Goal: Navigation & Orientation: Find specific page/section

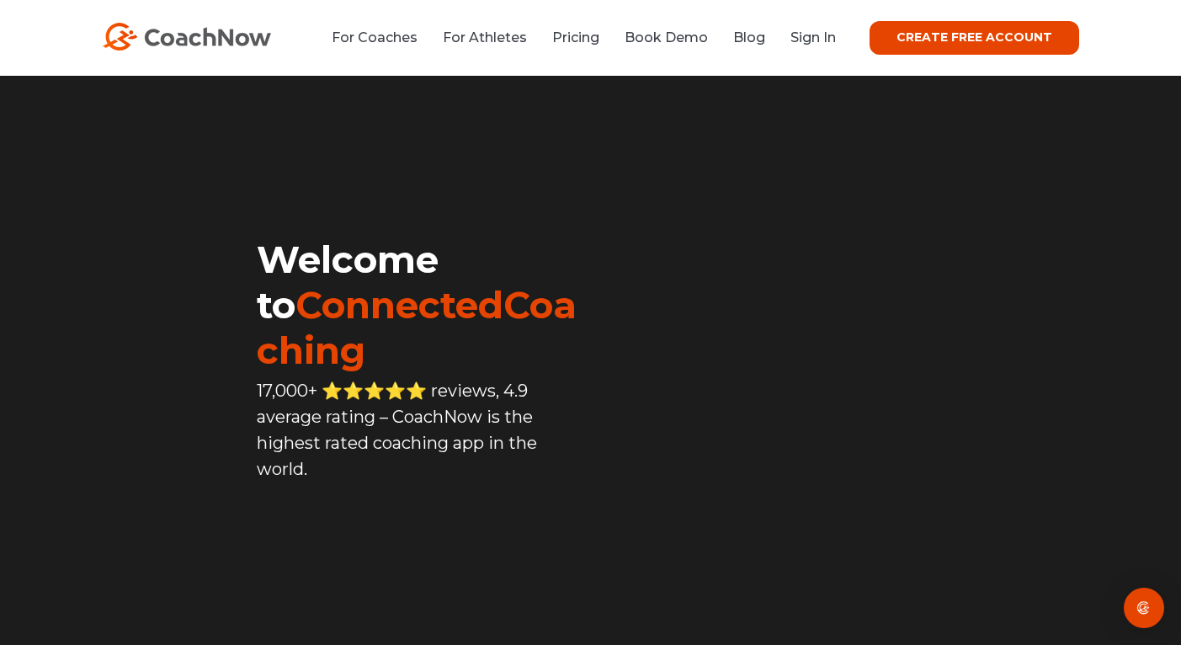
click at [825, 40] on link "Sign In" at bounding box center [812, 37] width 45 height 16
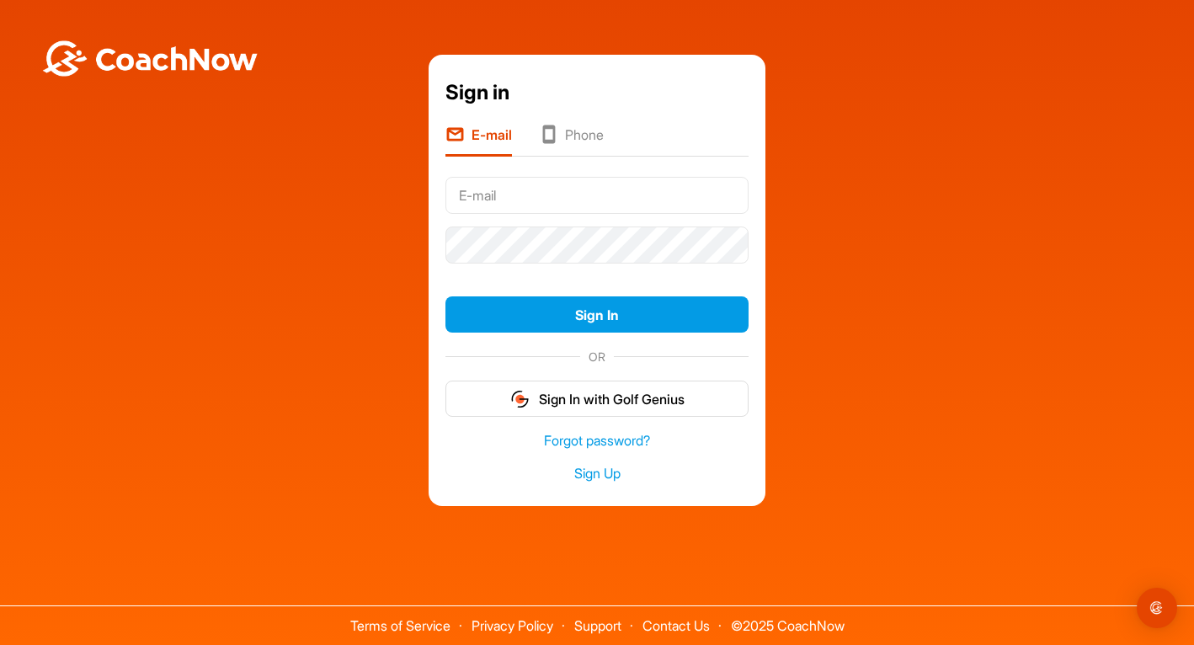
click at [491, 190] on input "text" at bounding box center [596, 195] width 303 height 37
type input "[EMAIL_ADDRESS][DOMAIN_NAME]"
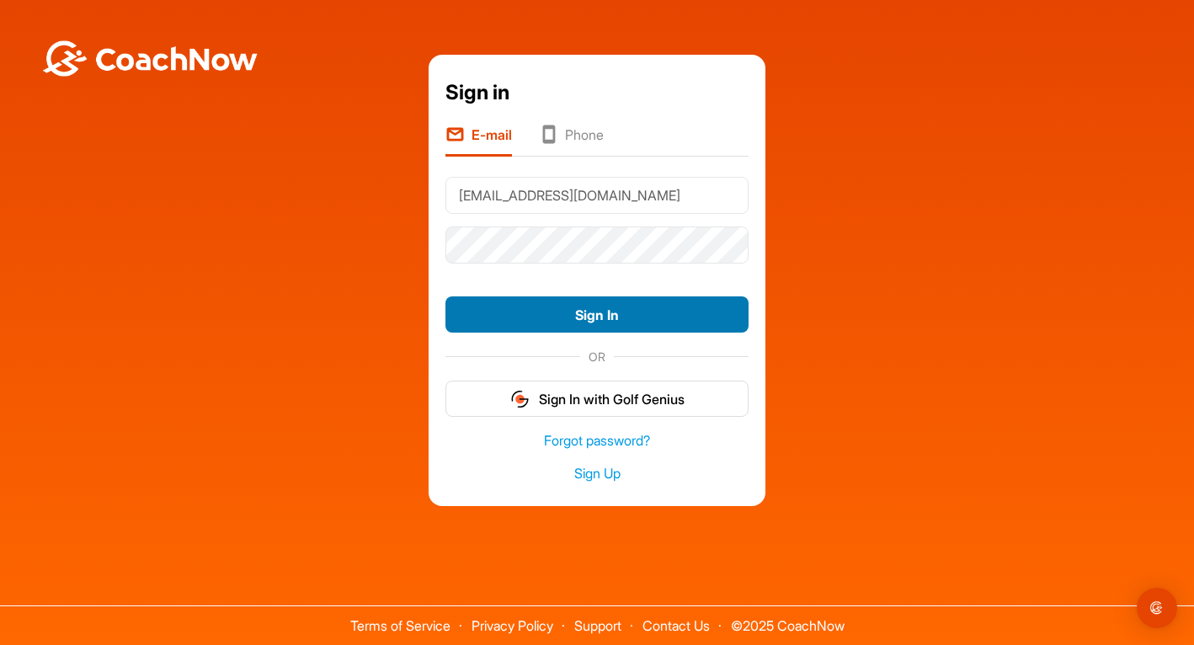
click at [567, 311] on button "Sign In" at bounding box center [596, 314] width 303 height 36
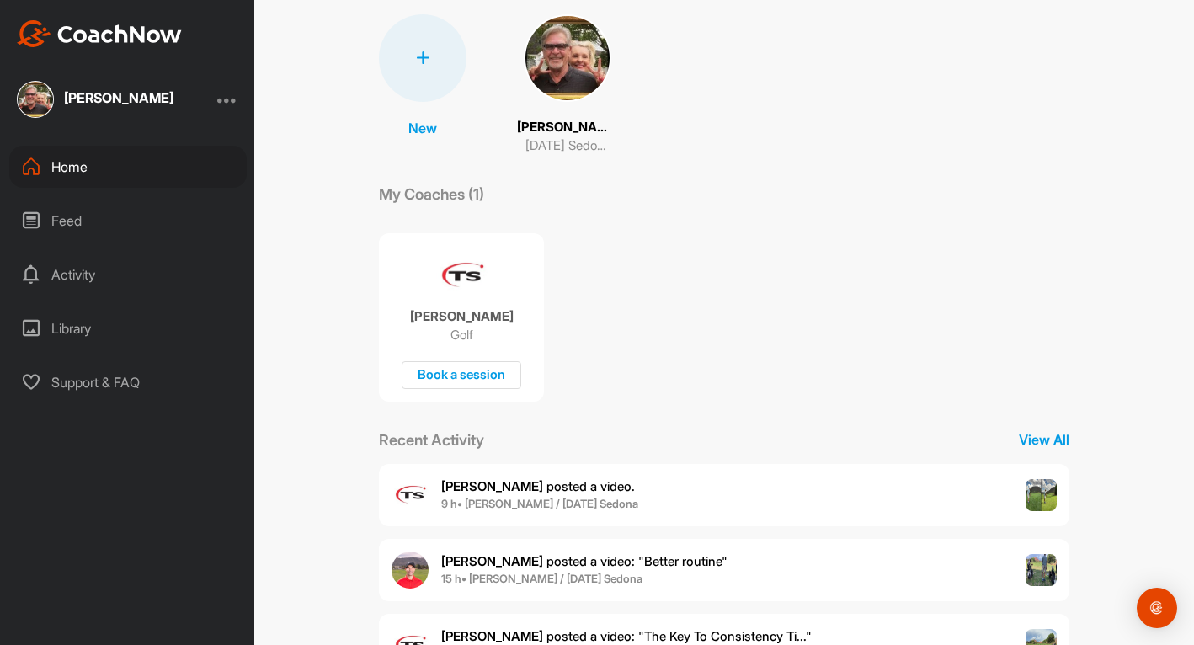
scroll to position [263, 0]
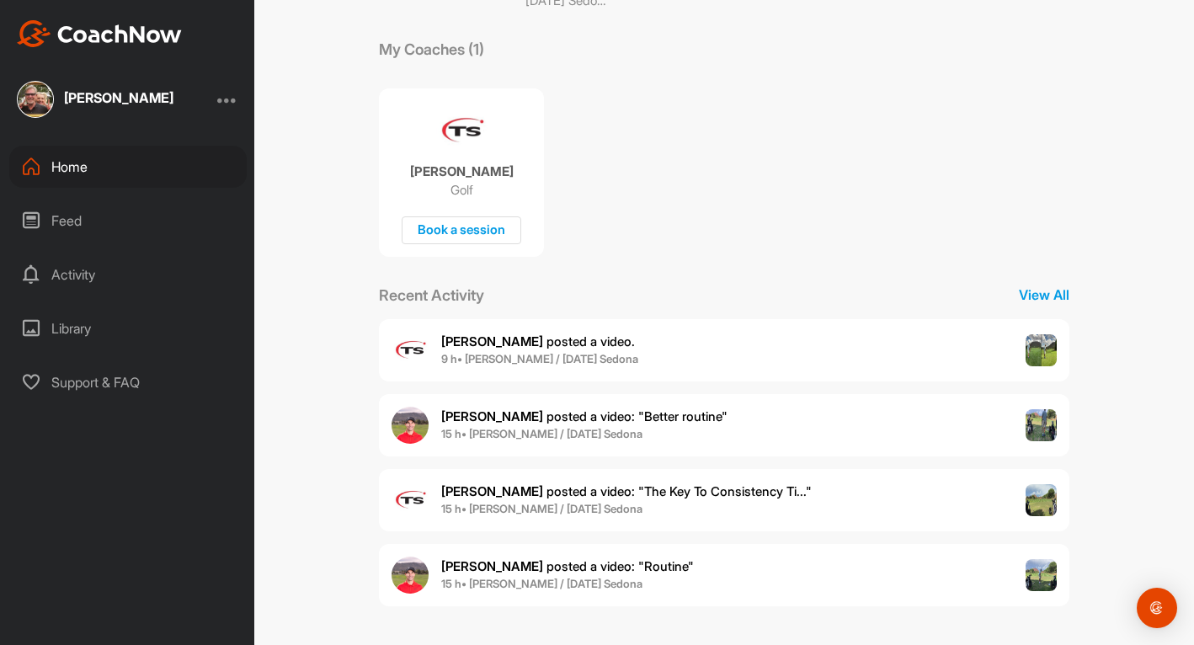
click at [43, 100] on img at bounding box center [35, 99] width 37 height 37
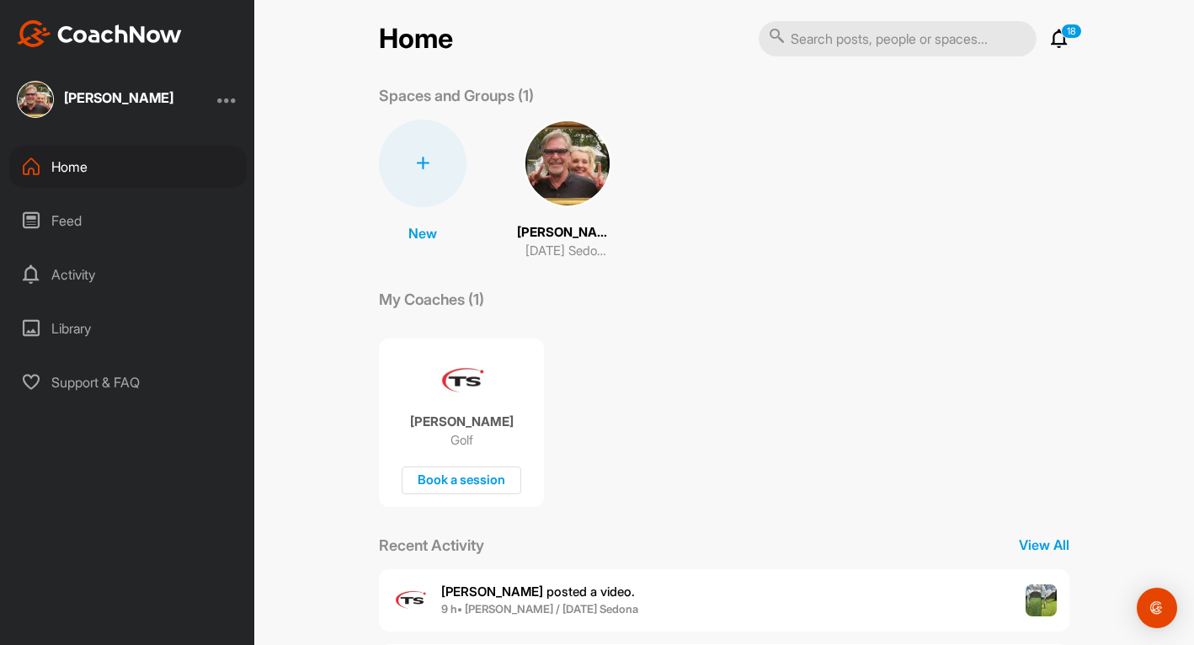
scroll to position [0, 0]
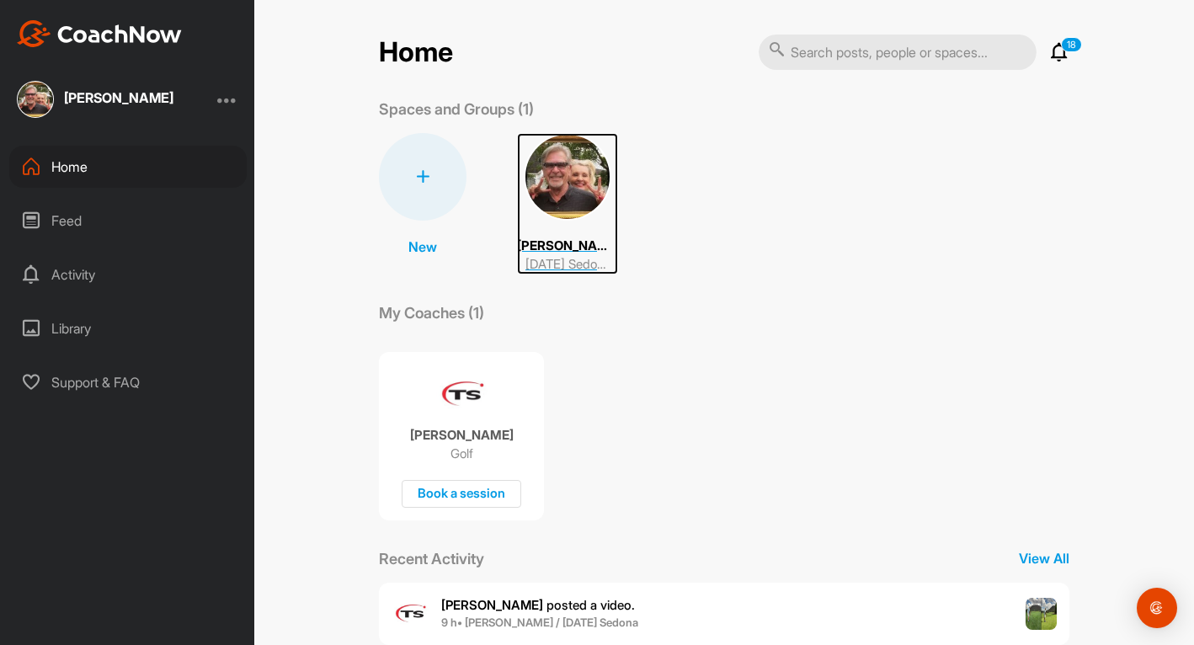
click at [567, 158] on img at bounding box center [568, 177] width 88 height 88
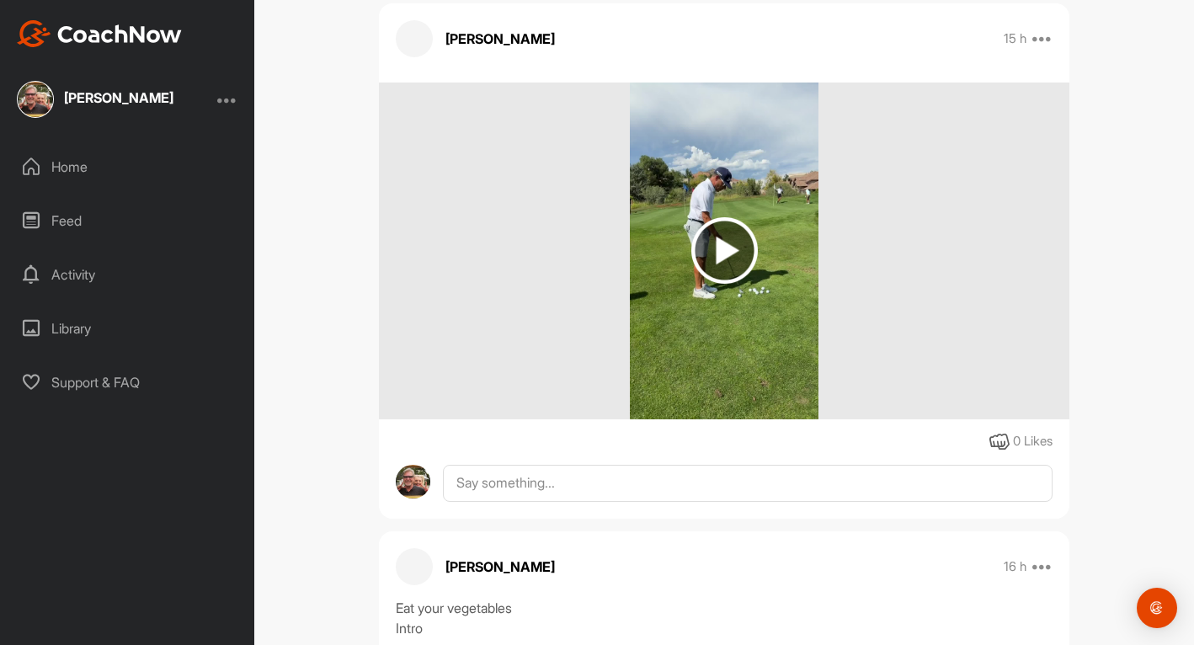
scroll to position [2441, 0]
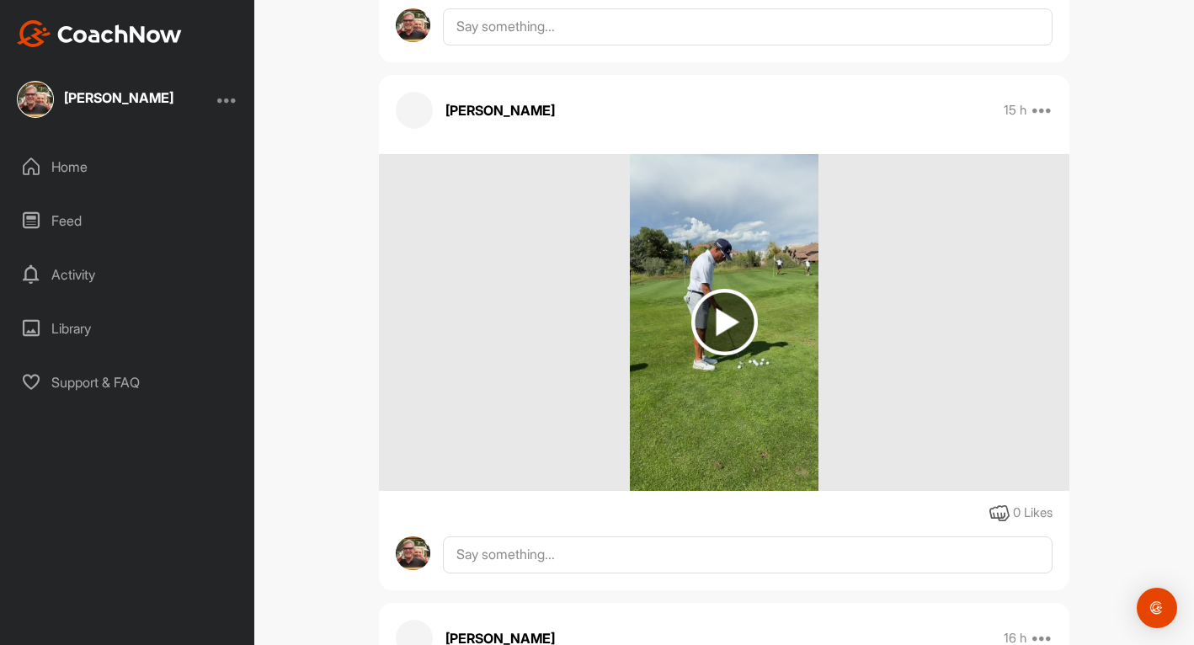
click at [715, 313] on img at bounding box center [724, 322] width 67 height 67
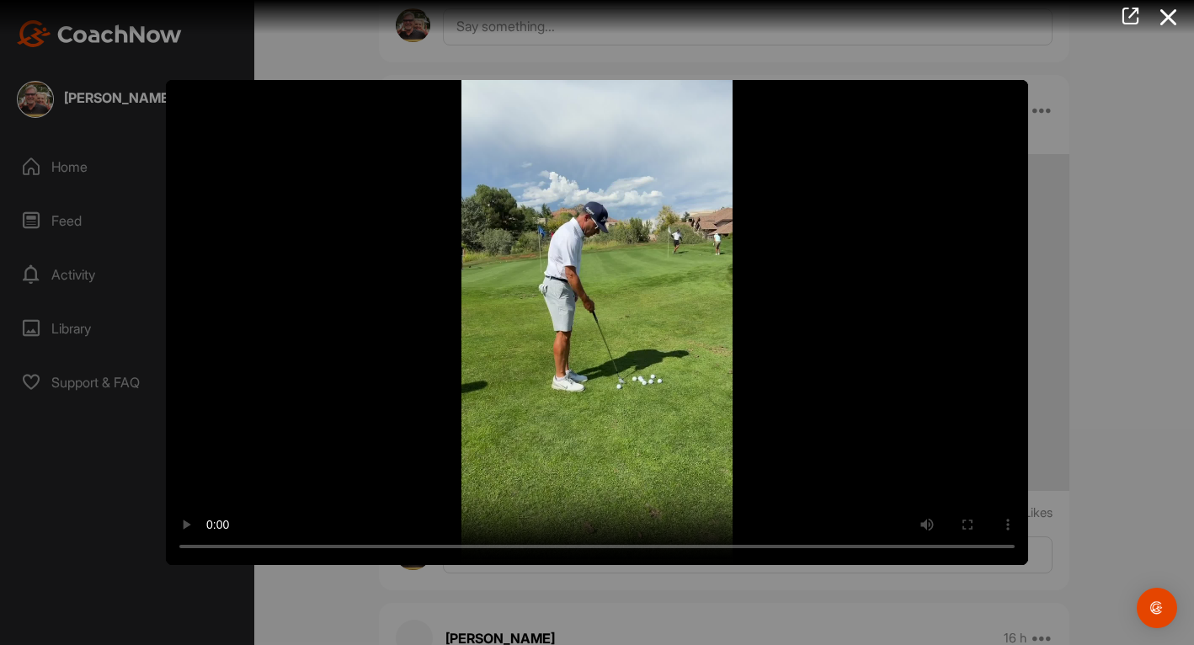
click at [1087, 199] on div at bounding box center [597, 322] width 1194 height 645
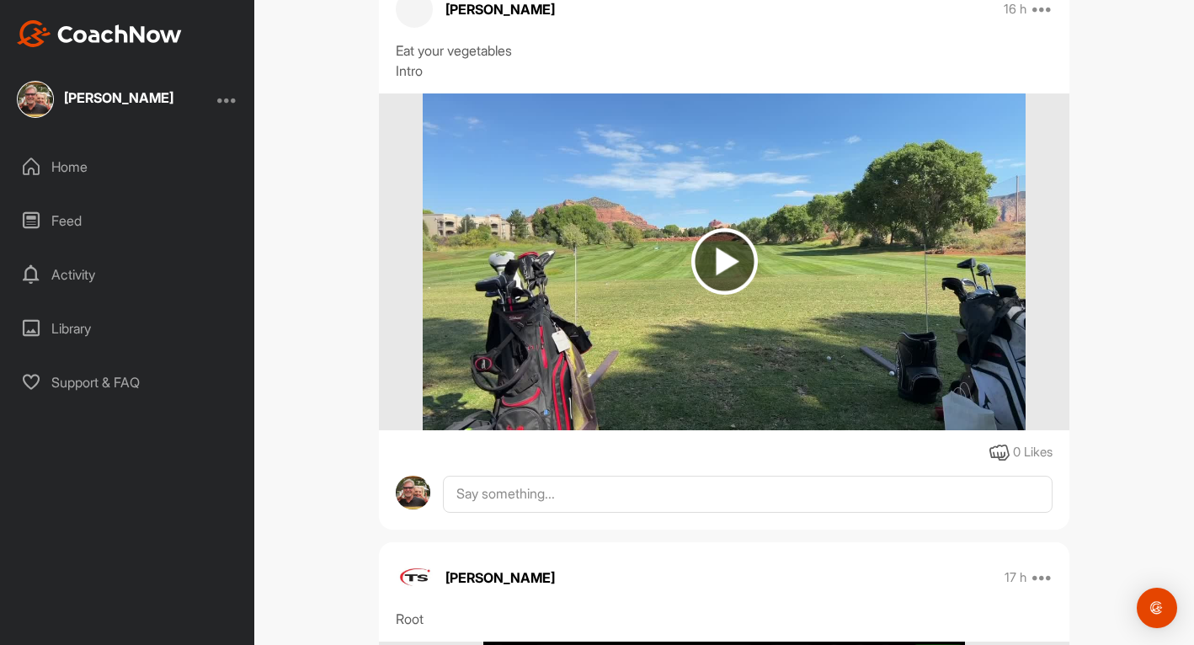
scroll to position [3030, 0]
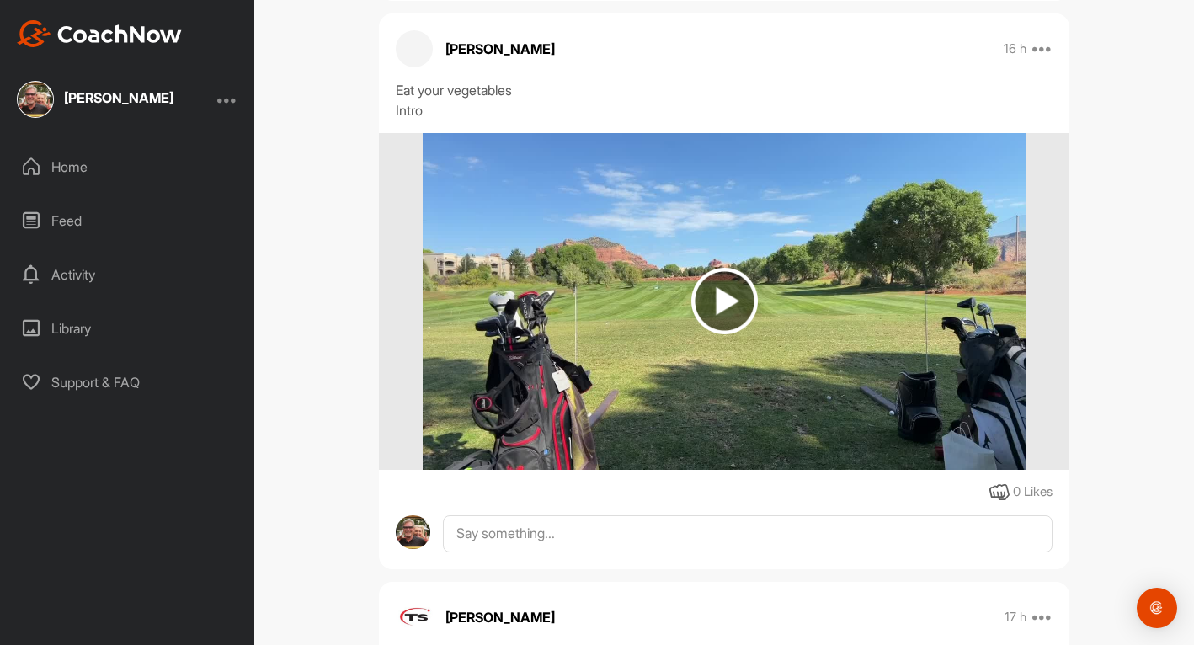
click at [722, 294] on img at bounding box center [724, 301] width 67 height 67
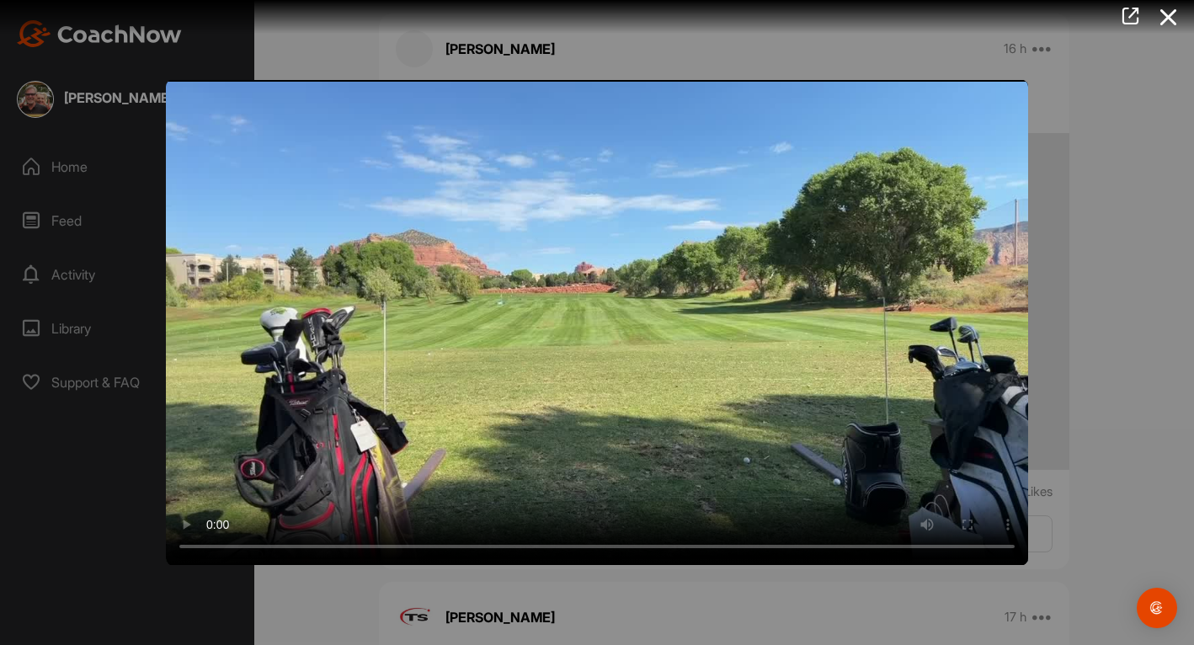
click at [1119, 185] on div at bounding box center [597, 322] width 1194 height 645
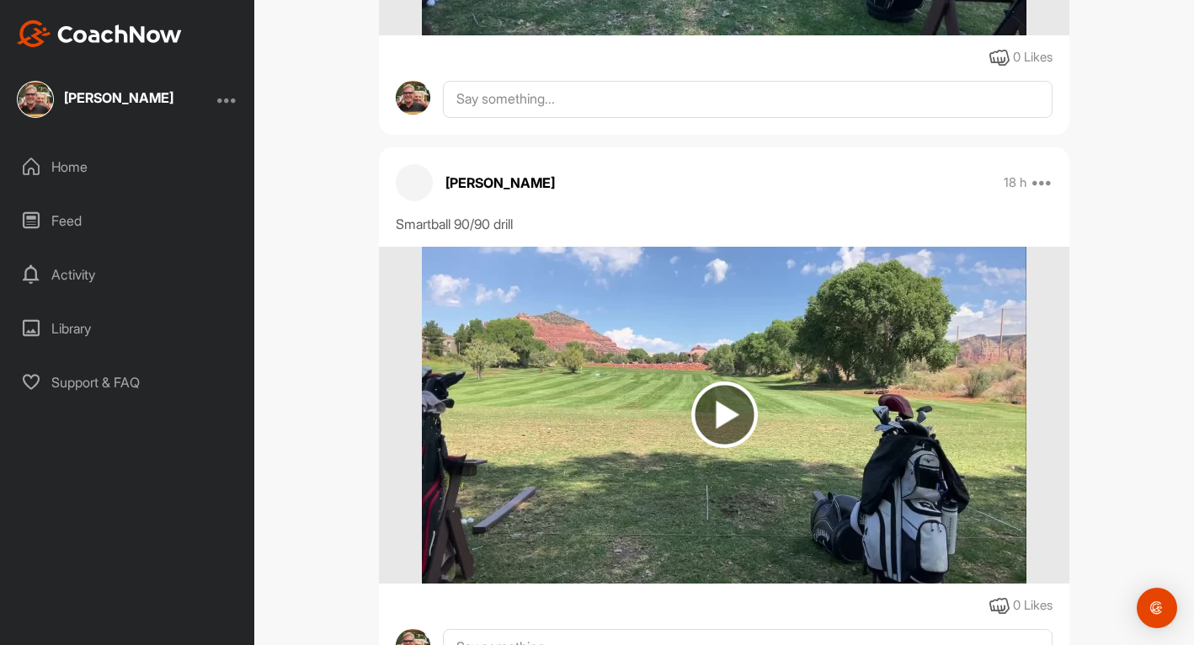
scroll to position [5724, 0]
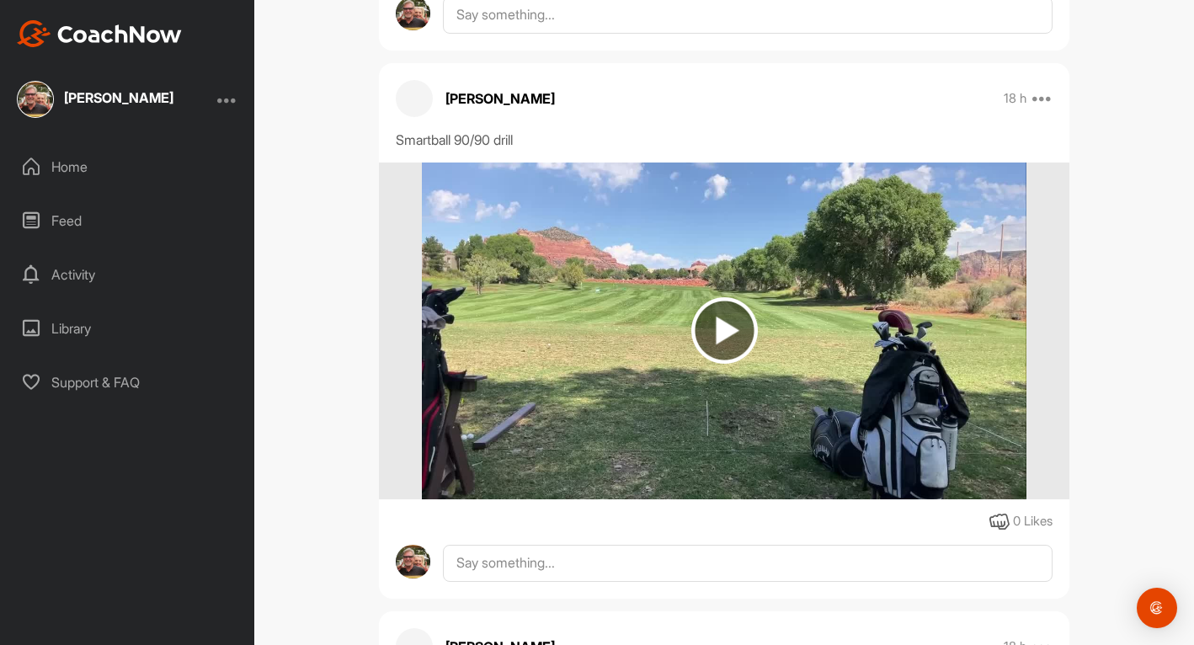
click at [721, 337] on img at bounding box center [724, 330] width 67 height 67
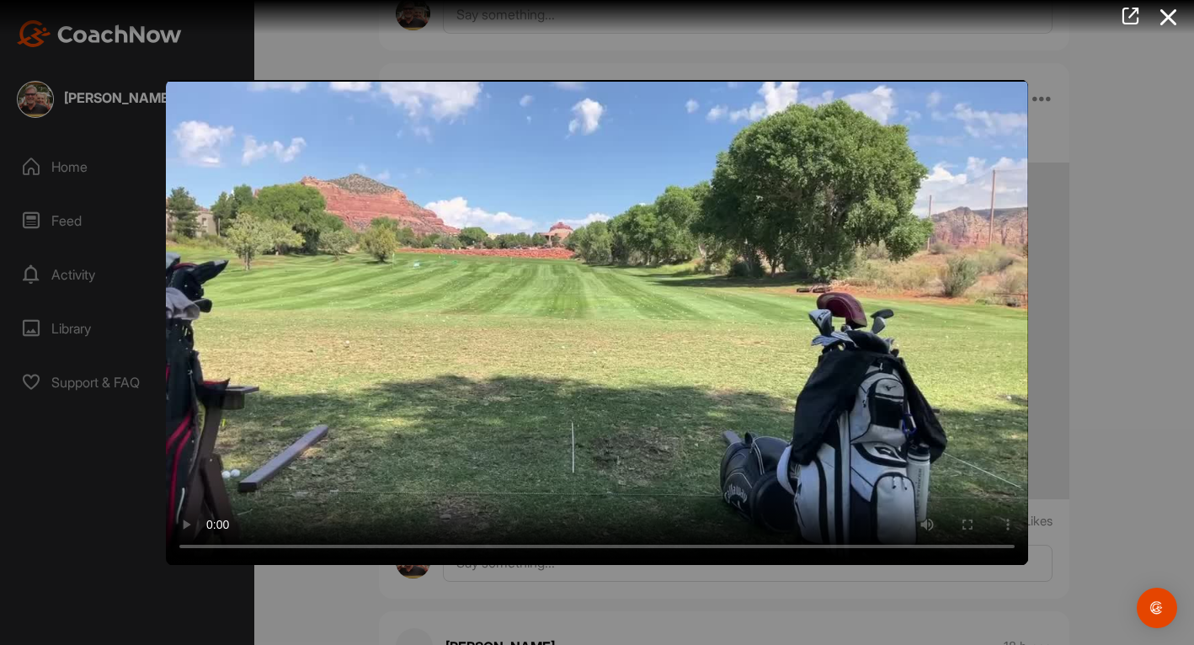
click at [1099, 217] on div at bounding box center [597, 322] width 1194 height 645
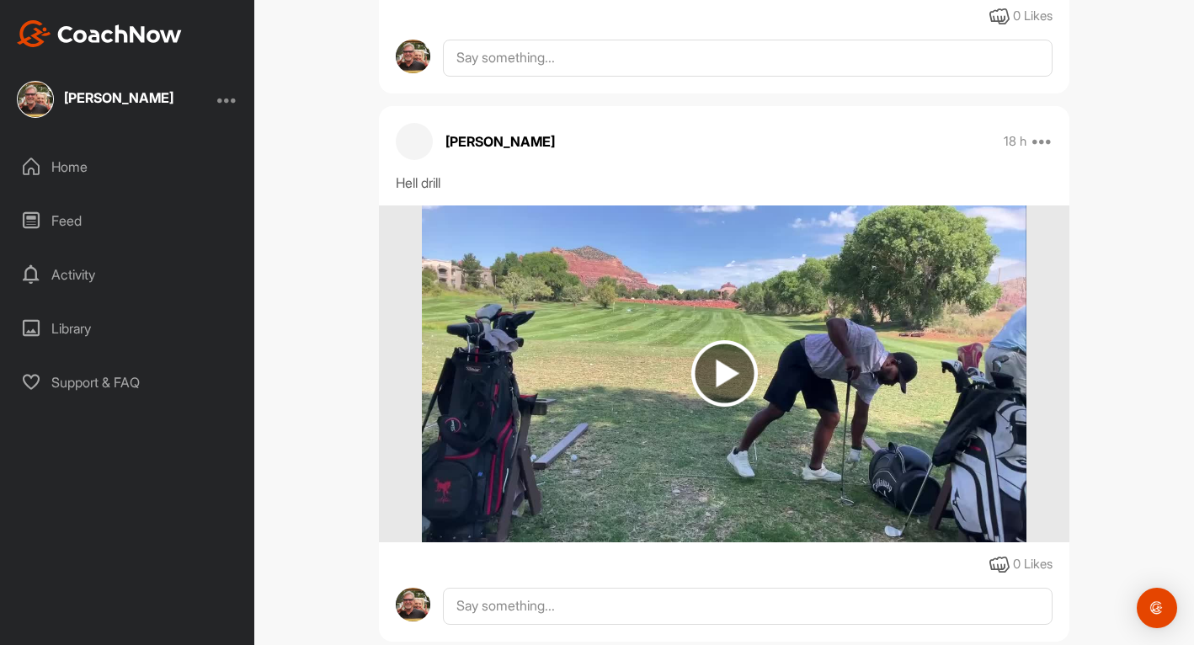
scroll to position [6313, 0]
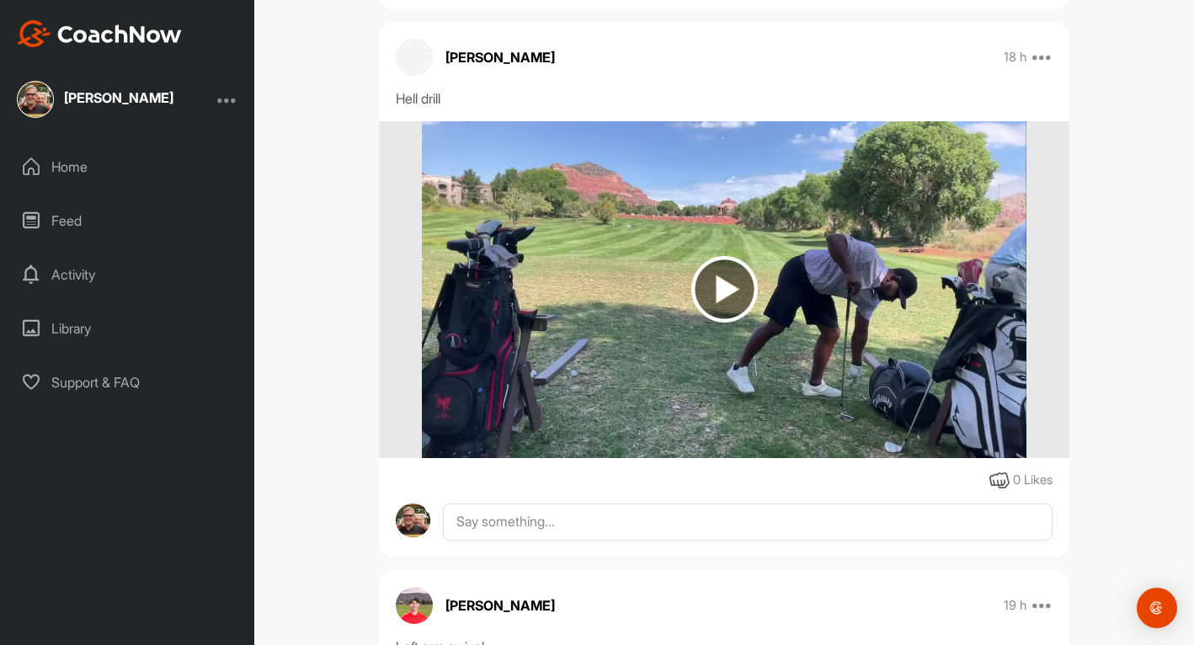
click at [731, 299] on img at bounding box center [724, 289] width 67 height 67
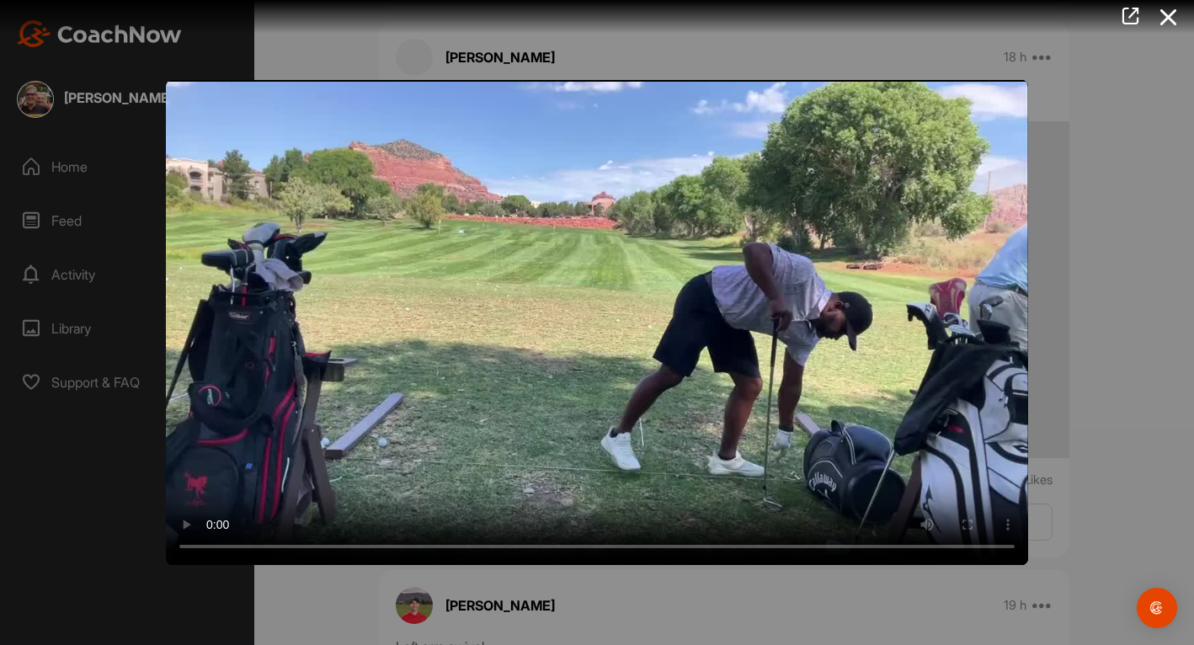
click at [1116, 253] on div at bounding box center [597, 322] width 1194 height 645
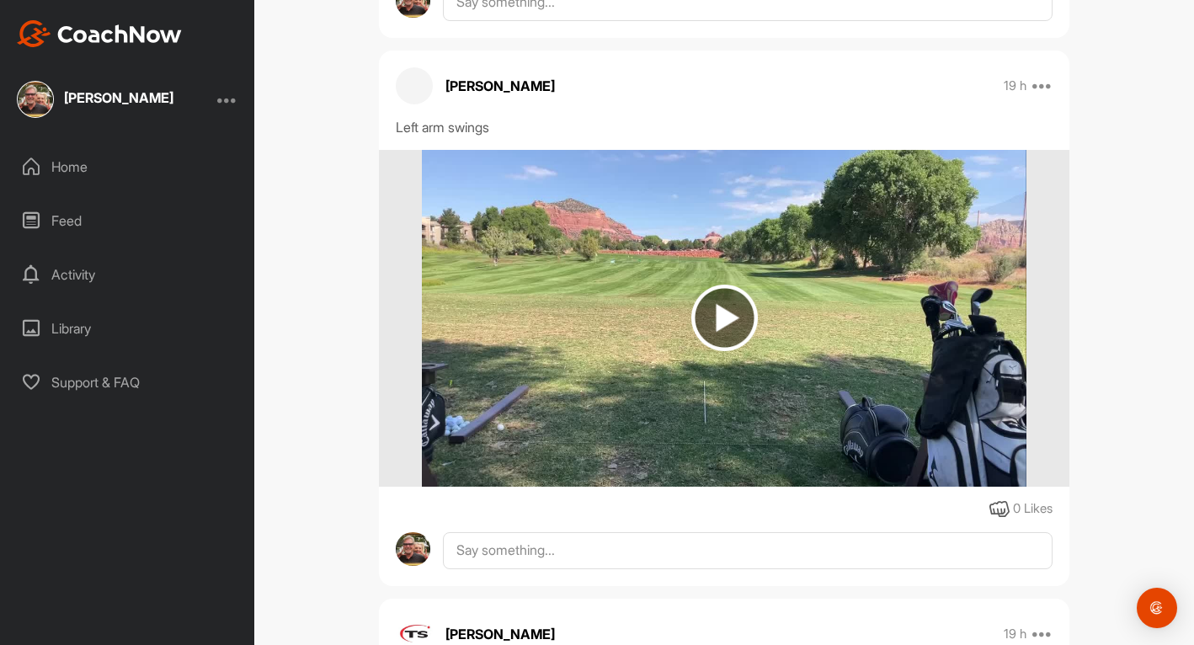
scroll to position [7408, 0]
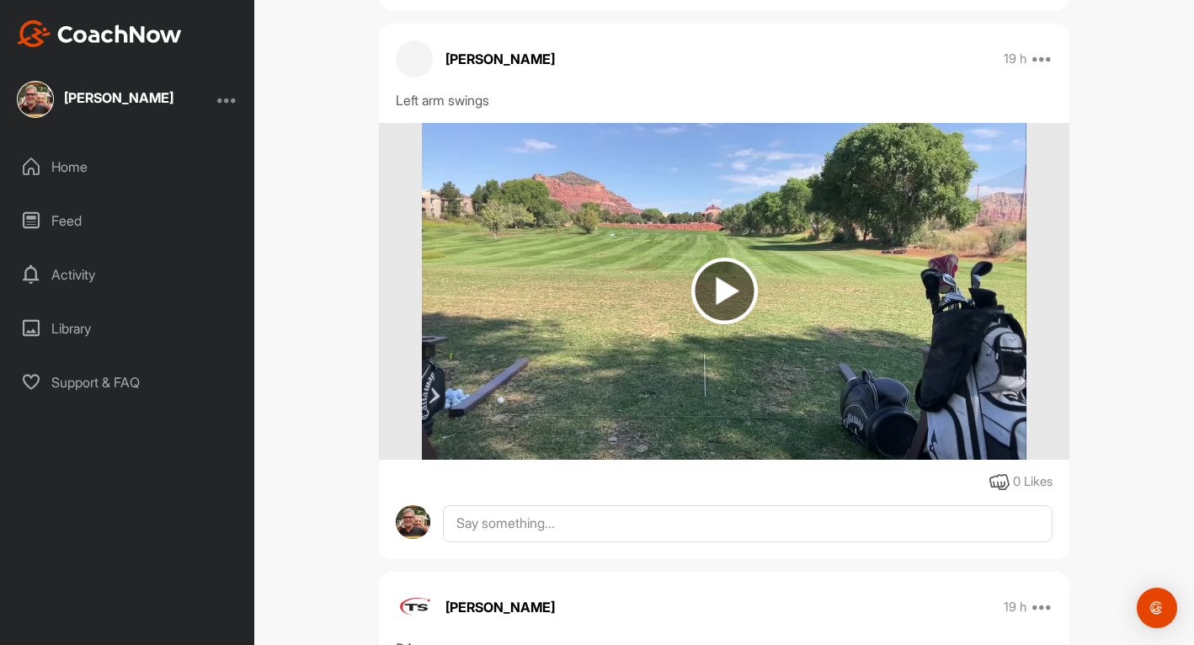
click at [721, 302] on img at bounding box center [724, 291] width 67 height 67
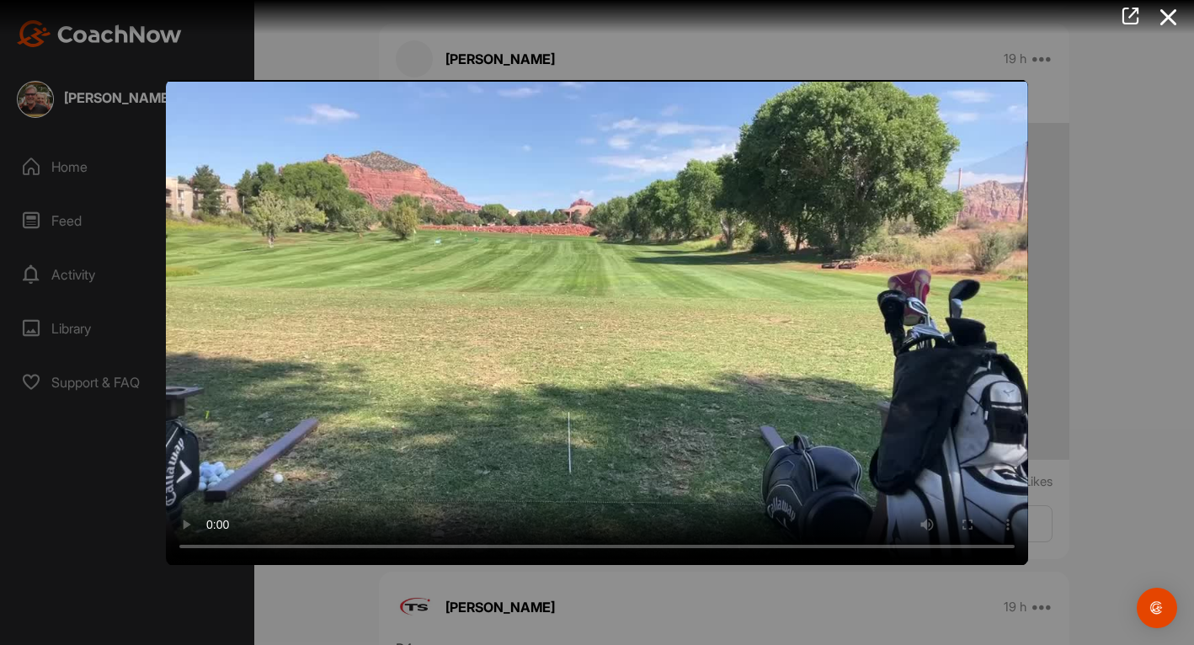
click at [1104, 263] on div at bounding box center [597, 322] width 1194 height 645
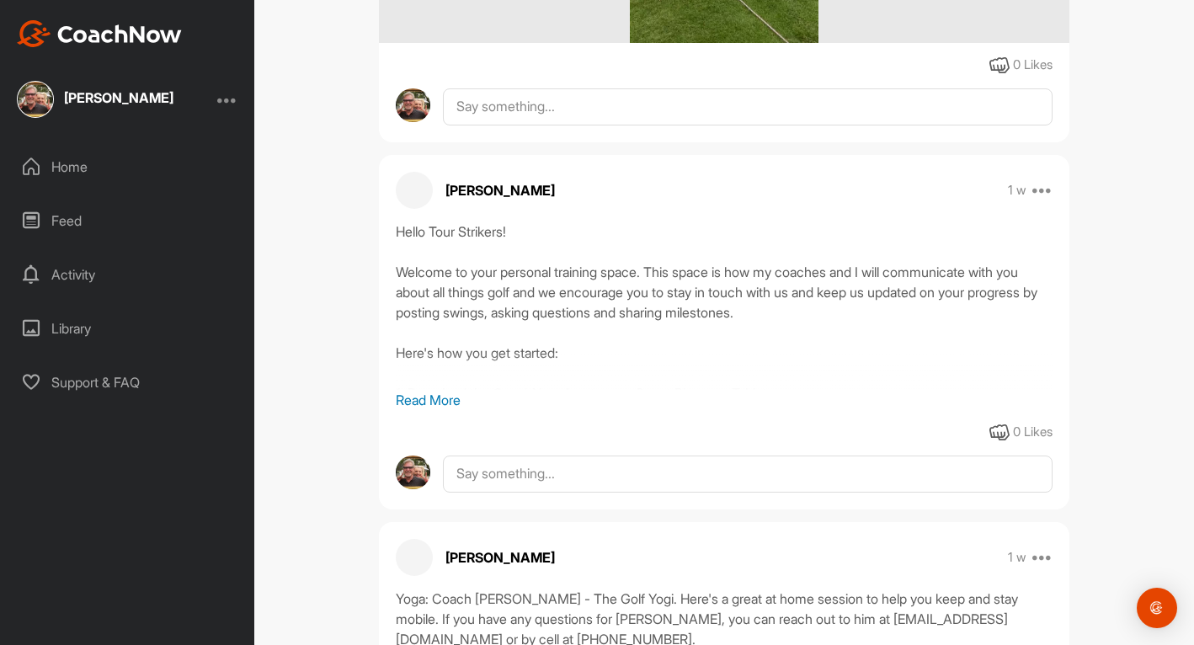
scroll to position [9849, 0]
click at [440, 398] on p "Read More" at bounding box center [724, 397] width 657 height 20
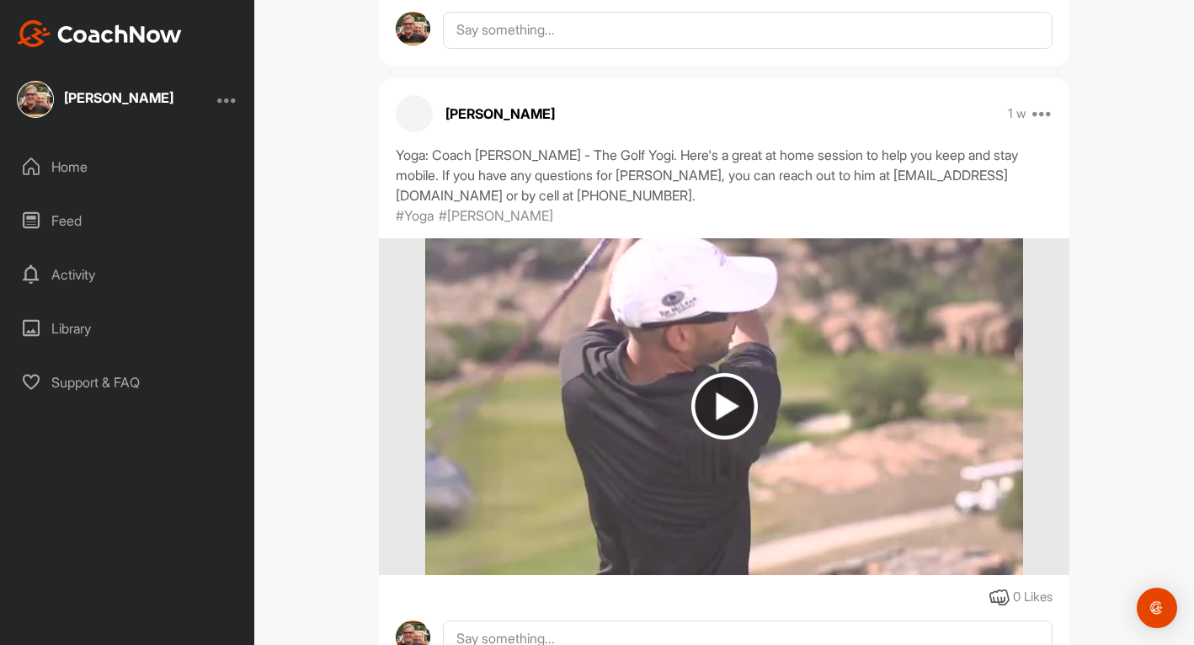
scroll to position [10691, 0]
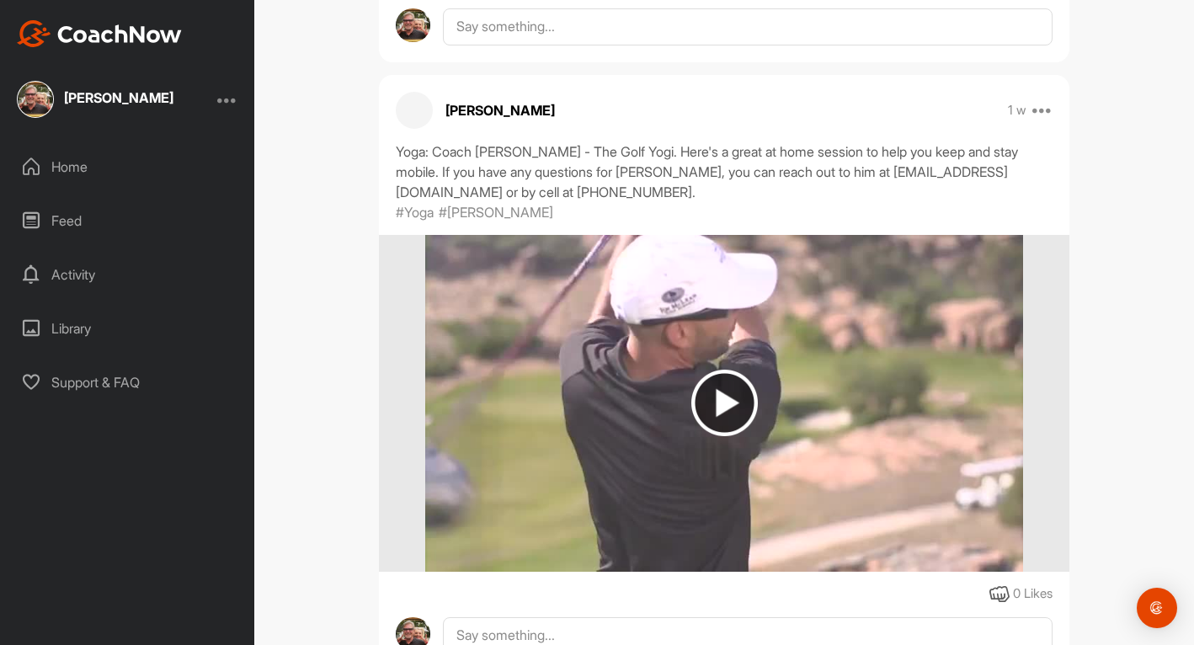
click at [721, 436] on img at bounding box center [724, 403] width 67 height 67
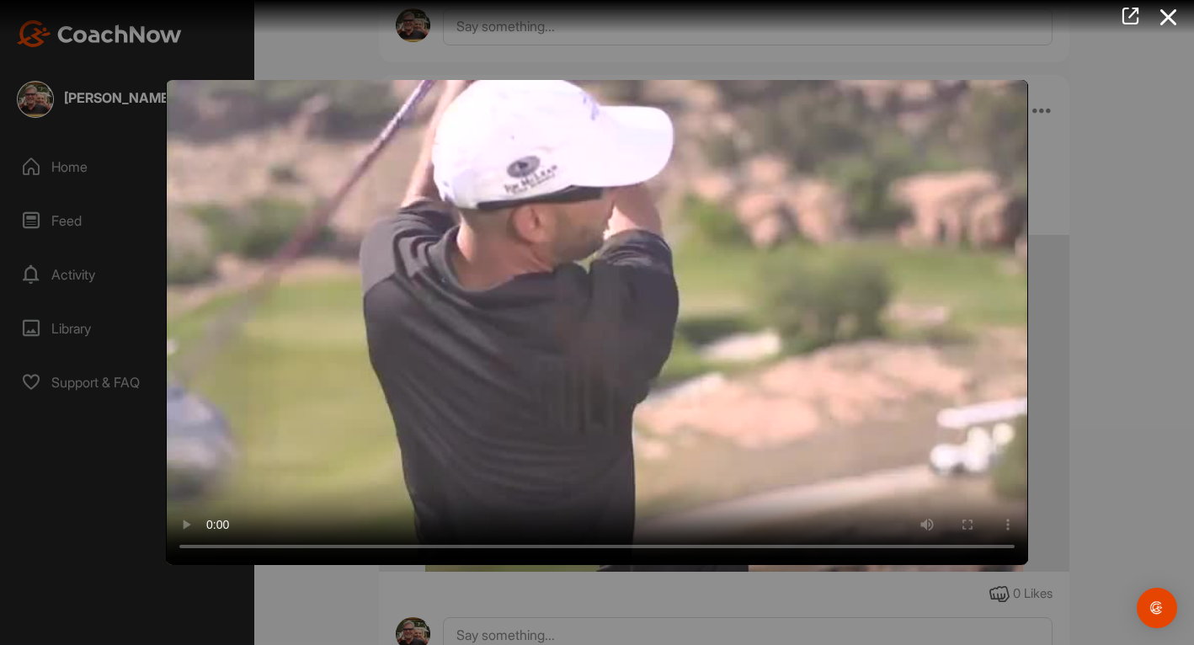
click at [1093, 335] on div at bounding box center [597, 322] width 1194 height 645
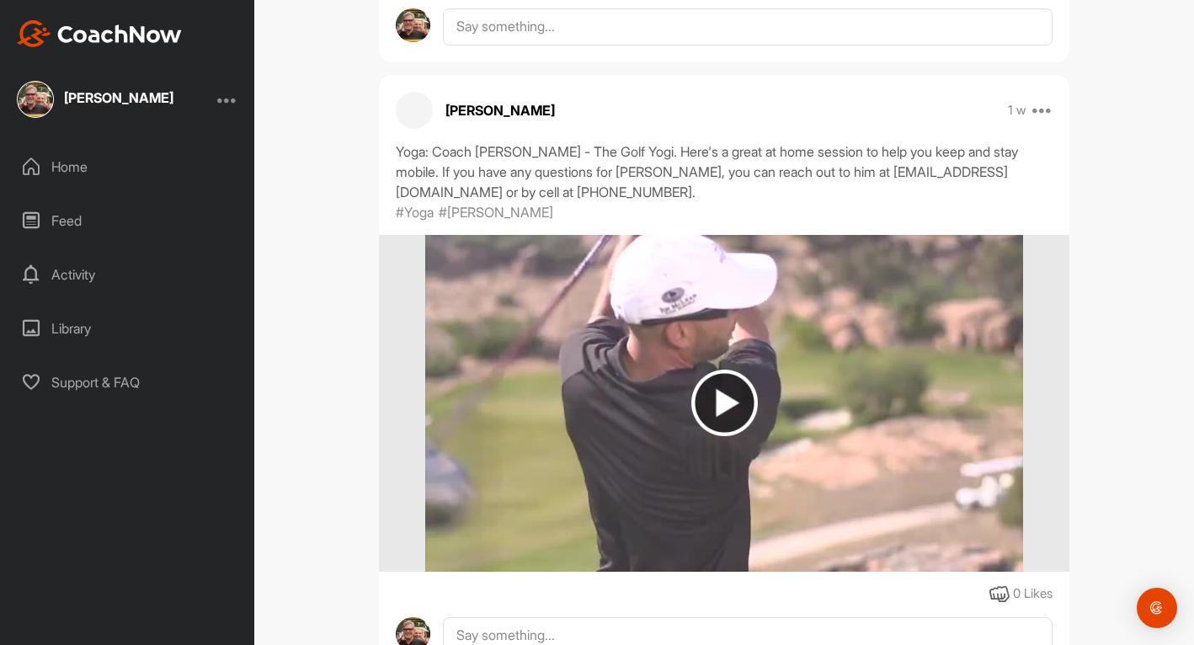
click at [716, 436] on img at bounding box center [724, 403] width 67 height 67
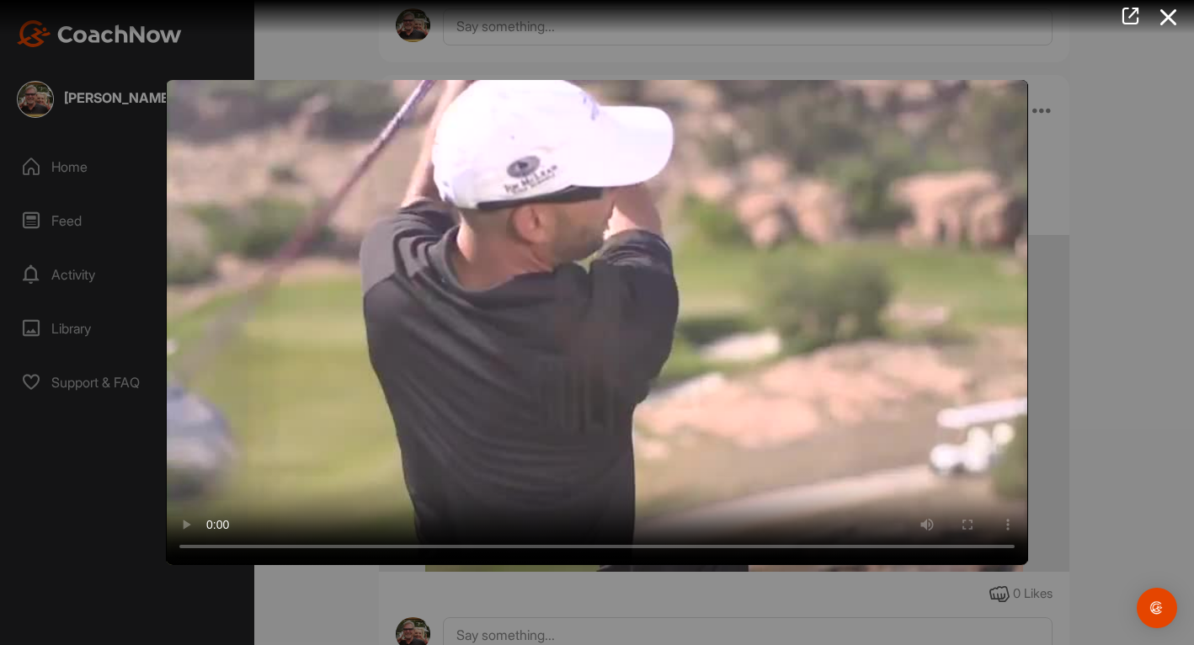
click at [1134, 295] on div at bounding box center [597, 322] width 1194 height 645
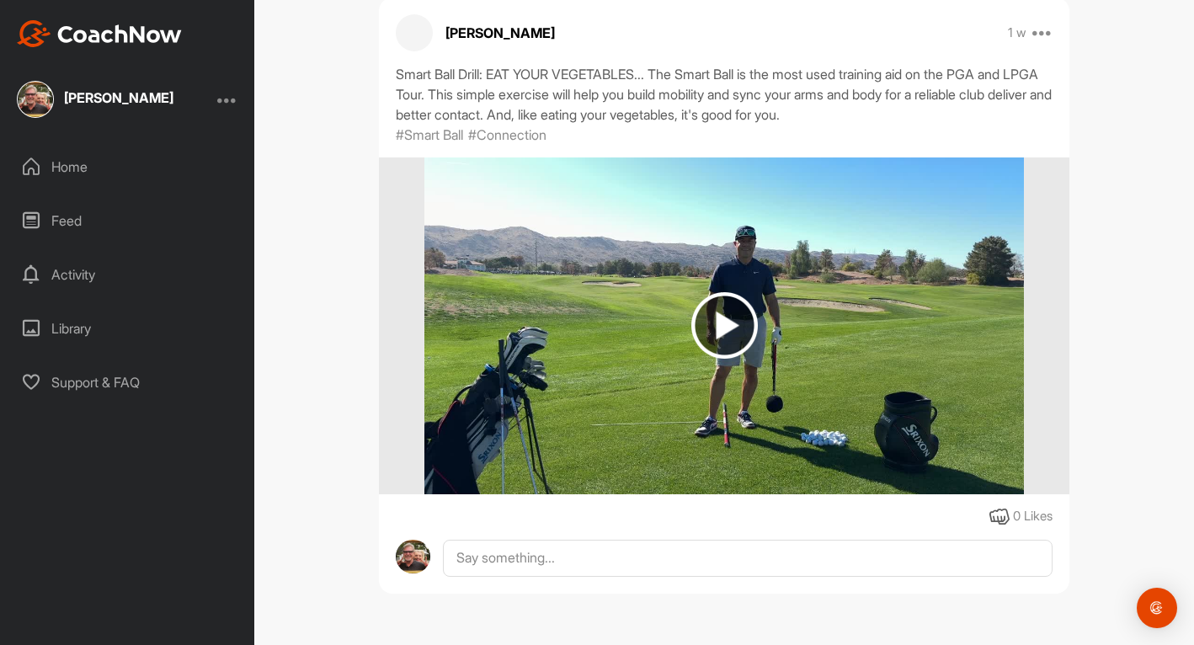
scroll to position [11437, 0]
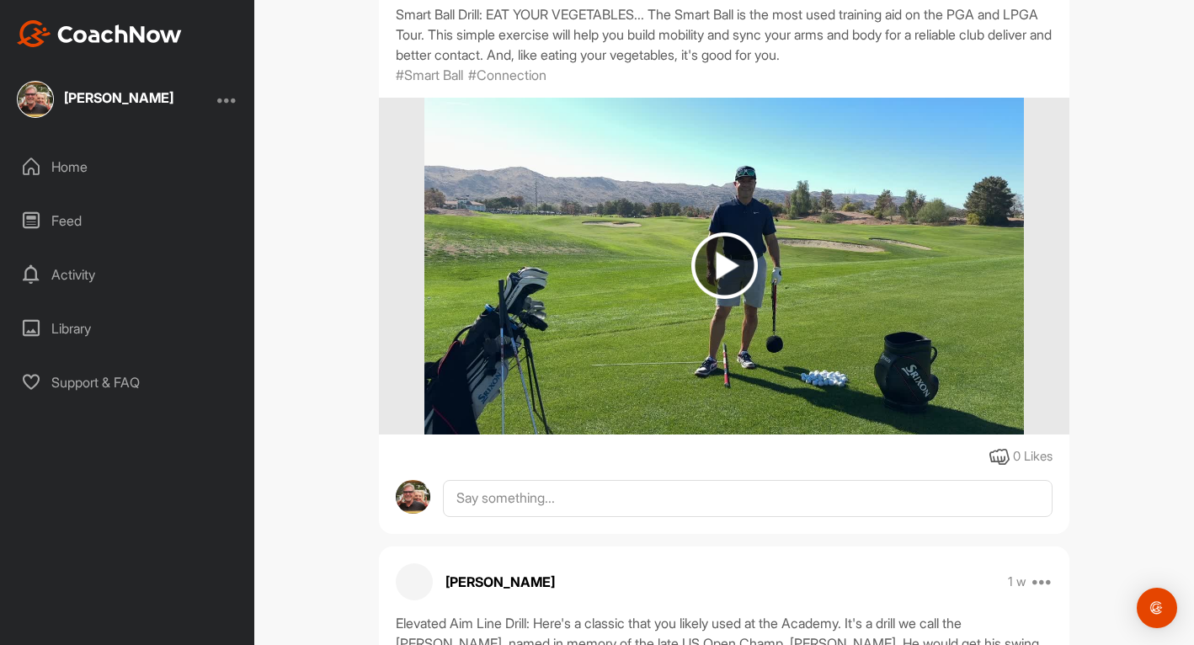
click at [730, 299] on img at bounding box center [724, 265] width 67 height 67
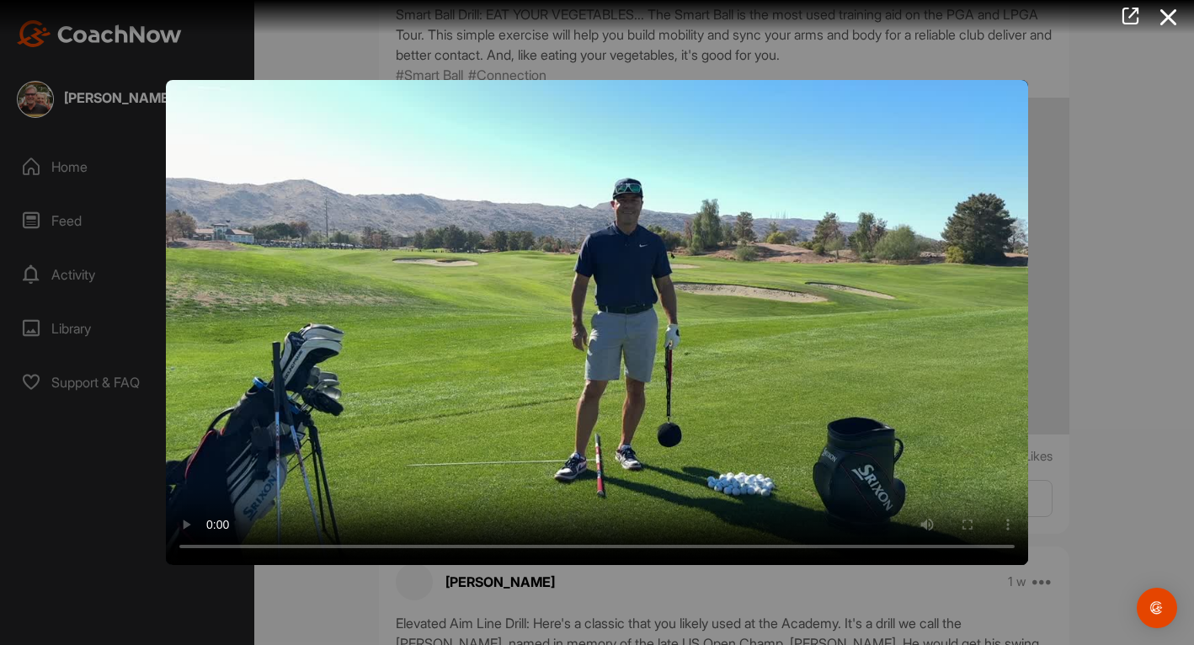
click at [1101, 189] on div at bounding box center [597, 322] width 1194 height 645
